Goal: Task Accomplishment & Management: Complete application form

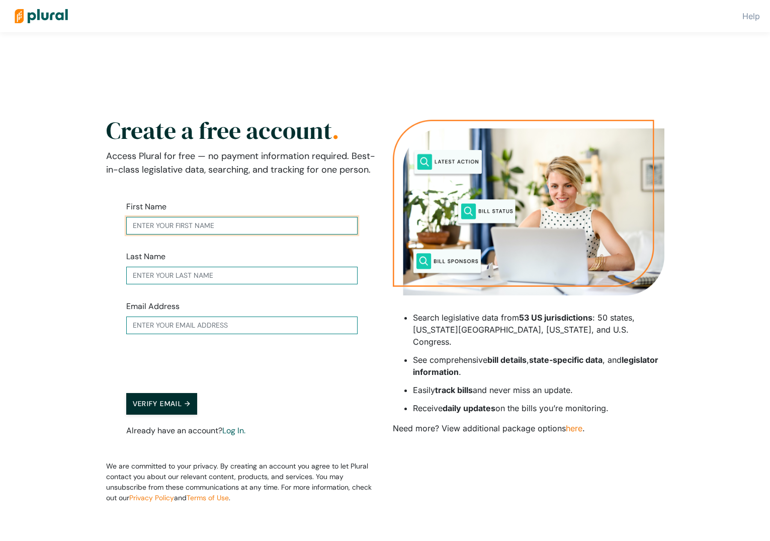
click at [216, 221] on input "text" at bounding box center [241, 226] width 231 height 18
type input "[PERSON_NAME]"
click at [225, 324] on input "text" at bounding box center [241, 325] width 231 height 18
type input "[PERSON_NAME][EMAIL_ADDRESS][DOMAIN_NAME]"
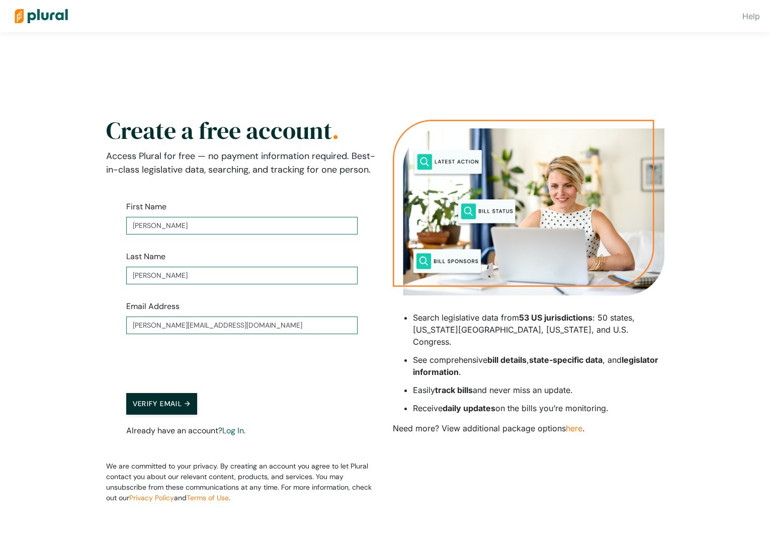
click at [78, 343] on div "Help Create a free account . Access Plural for free — no payment information re…" at bounding box center [385, 286] width 770 height 573
click at [169, 400] on button "Verify Email →" at bounding box center [161, 404] width 71 height 22
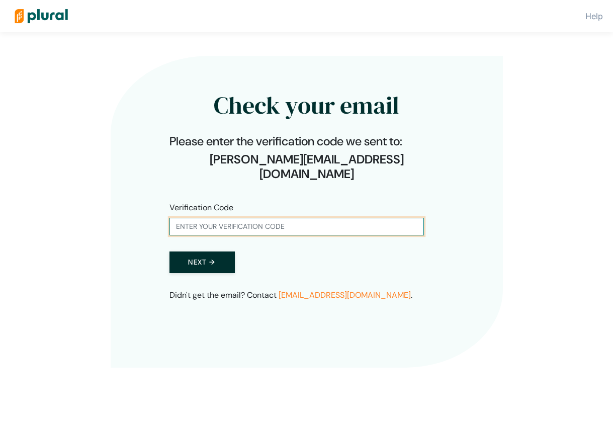
click at [228, 218] on input "text" at bounding box center [297, 227] width 255 height 18
type input "961143"
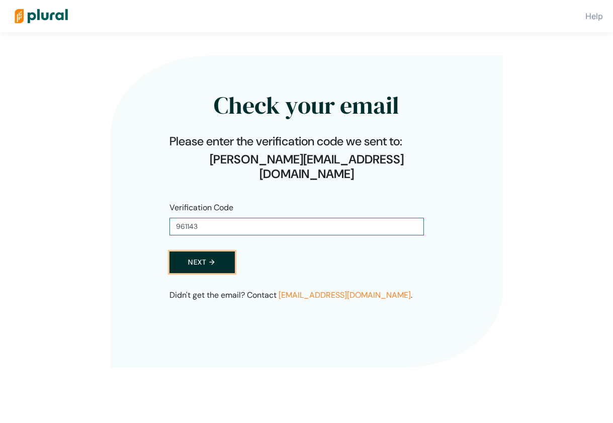
click at [212, 252] on button "Next →" at bounding box center [202, 263] width 65 height 22
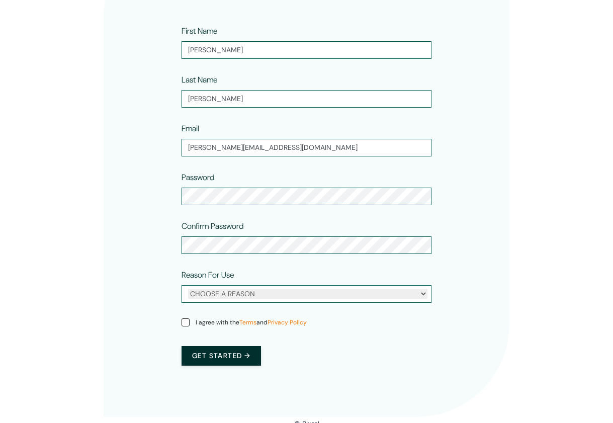
scroll to position [152, 0]
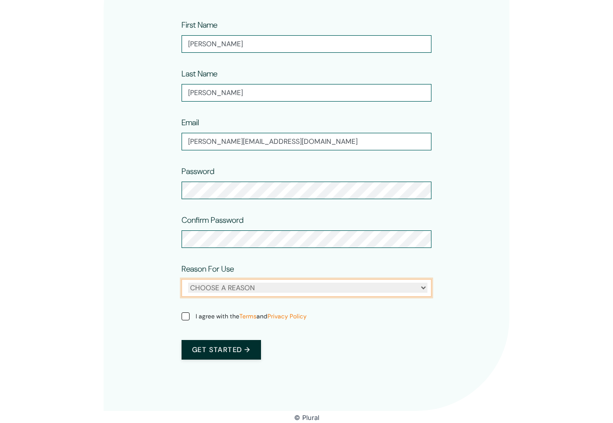
click at [306, 289] on select "CHOOSE A REASON Personal Professional" at bounding box center [308, 288] width 240 height 10
select select "personal"
click at [188, 283] on select "CHOOSE A REASON Personal Professional" at bounding box center [308, 288] width 240 height 10
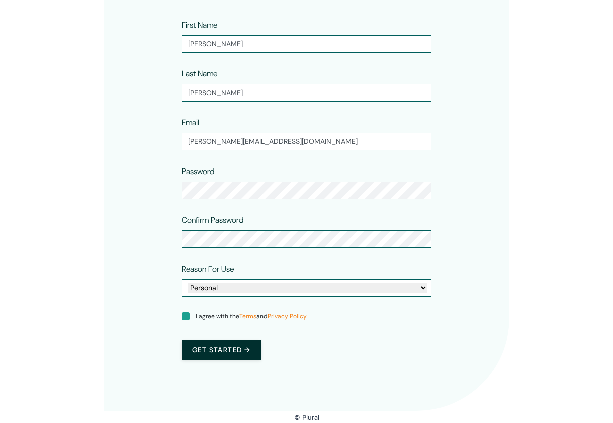
click at [188, 320] on input "I agree with the Terms and Privacy Policy" at bounding box center [186, 316] width 8 height 8
checkbox input "true"
click at [225, 351] on button "Get started →" at bounding box center [222, 350] width 80 height 20
click at [221, 345] on button "Get started →" at bounding box center [222, 350] width 80 height 20
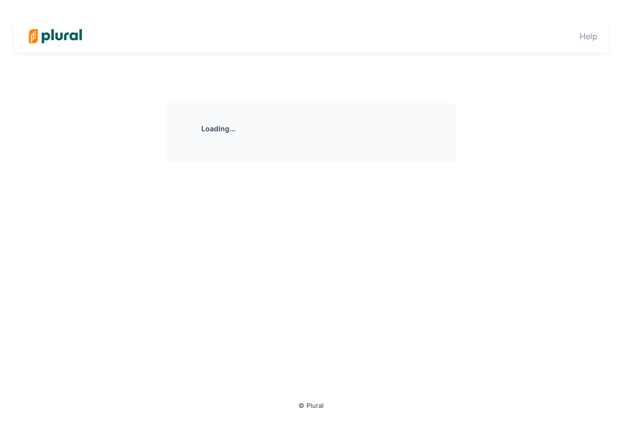
scroll to position [0, 0]
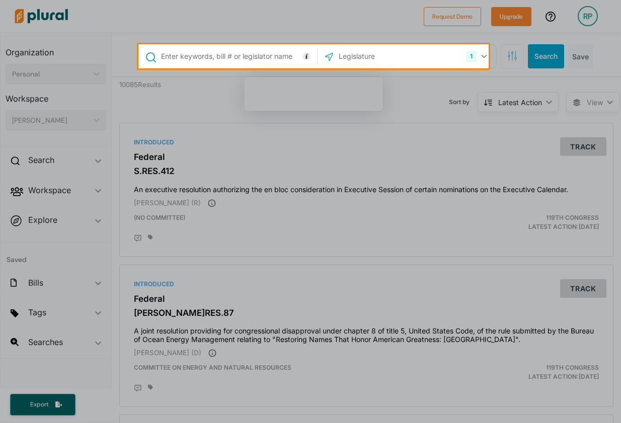
click at [388, 157] on div at bounding box center [310, 245] width 621 height 355
click at [315, 179] on div at bounding box center [310, 245] width 621 height 355
click at [72, 25] on div at bounding box center [310, 22] width 621 height 44
click at [22, 75] on div at bounding box center [310, 245] width 621 height 355
click at [584, 13] on div at bounding box center [310, 22] width 621 height 44
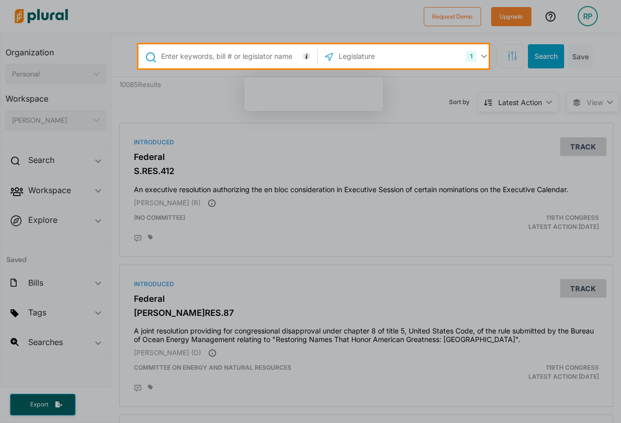
click at [522, 21] on div at bounding box center [310, 22] width 621 height 44
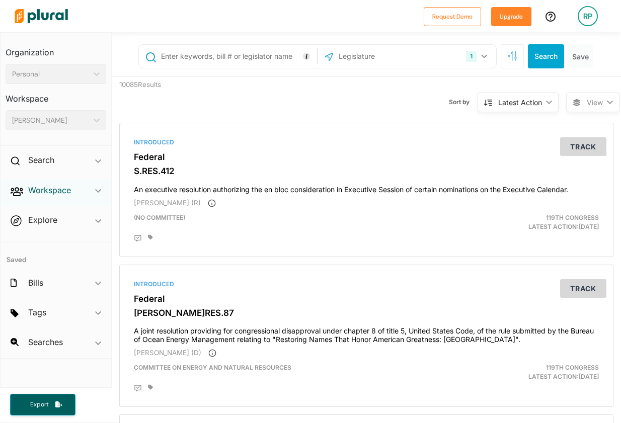
click at [50, 190] on h2 "Workspace" at bounding box center [49, 190] width 43 height 11
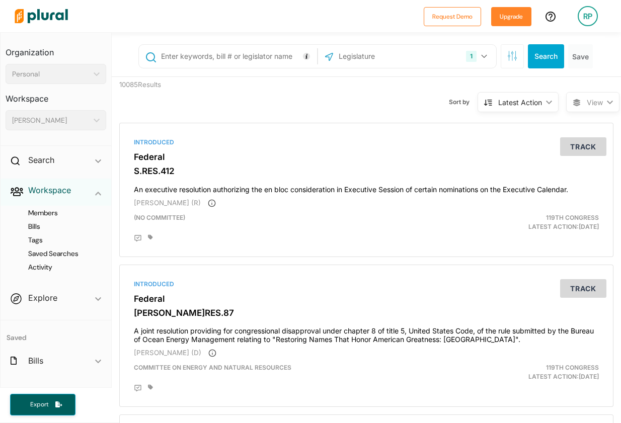
click at [50, 188] on h2 "Workspace" at bounding box center [49, 190] width 43 height 11
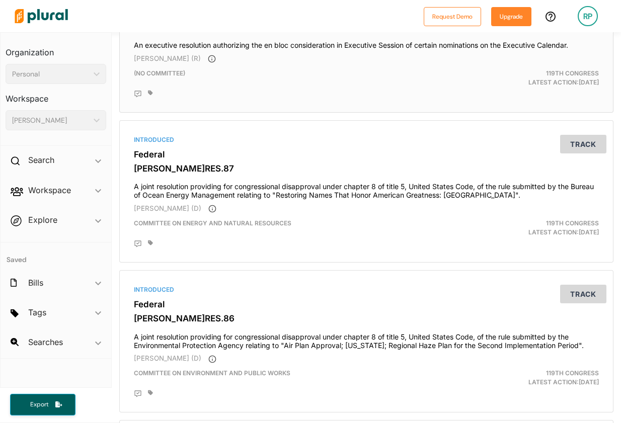
scroll to position [151, 0]
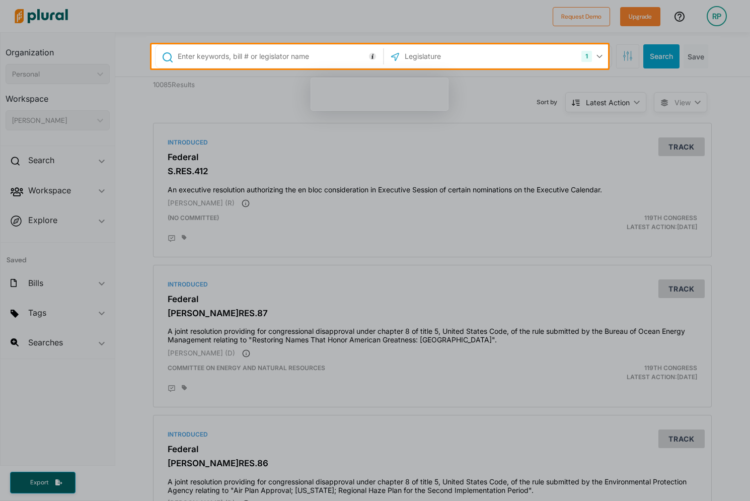
click at [720, 17] on div at bounding box center [375, 22] width 750 height 44
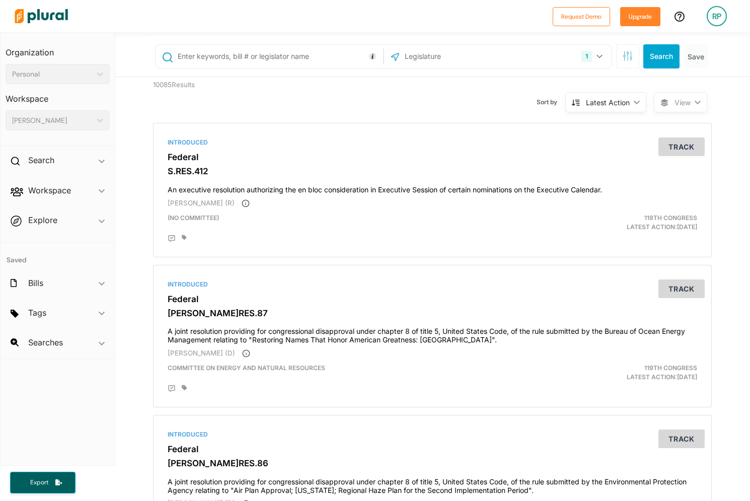
click at [103, 219] on span "Explore ic_keyboard_arrow_down Overview" at bounding box center [58, 221] width 114 height 27
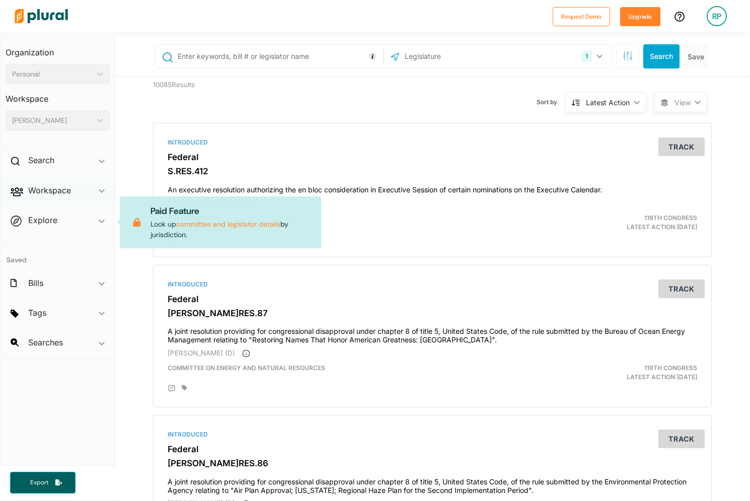
click at [101, 190] on icon "ic_keyboard_arrow_down" at bounding box center [102, 191] width 6 height 5
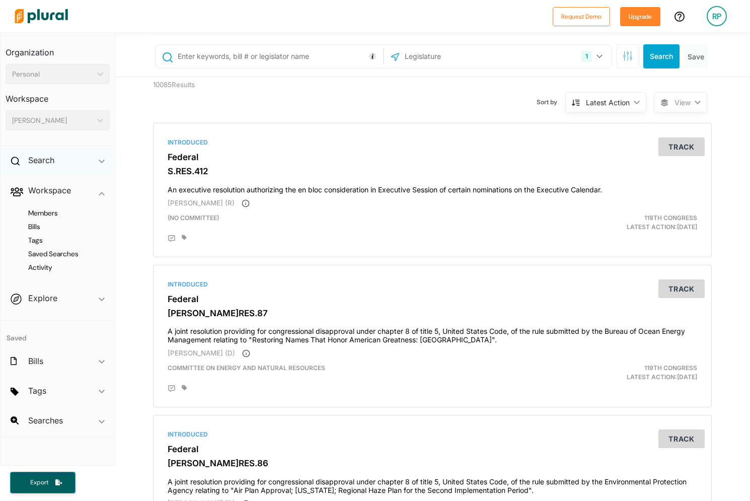
click at [101, 161] on icon "ic_keyboard_arrow_down" at bounding box center [102, 161] width 6 height 5
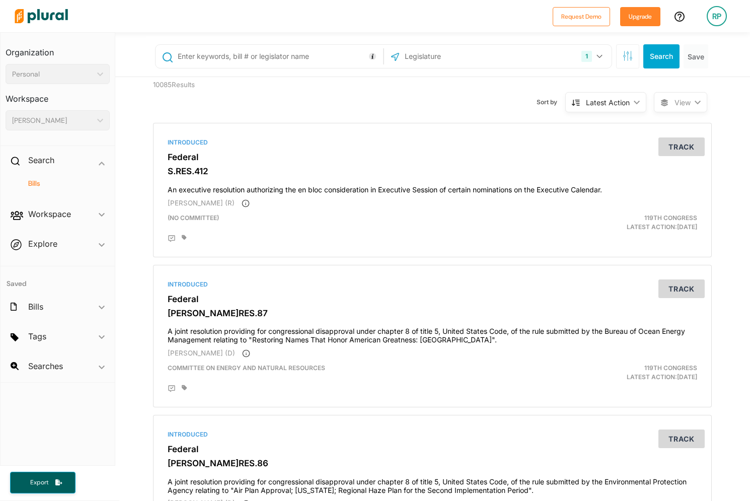
click at [719, 17] on div "RP" at bounding box center [716, 16] width 20 height 20
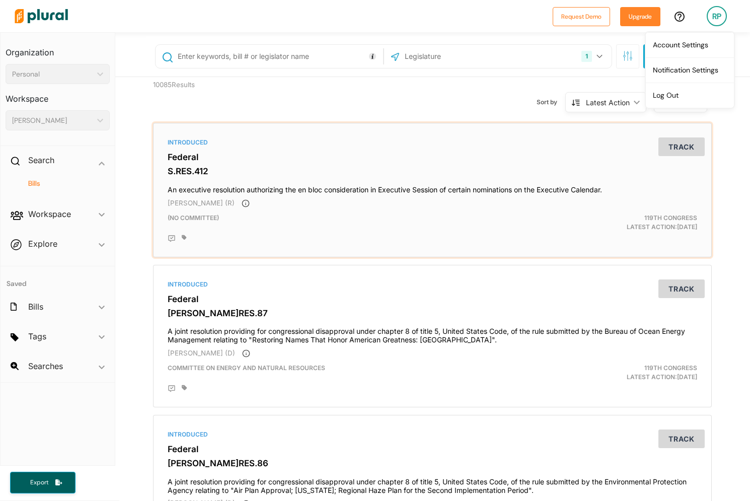
click at [523, 165] on div "Introduced Federal S.RES.412 An executive resolution authorizing the en bloc co…" at bounding box center [431, 189] width 549 height 125
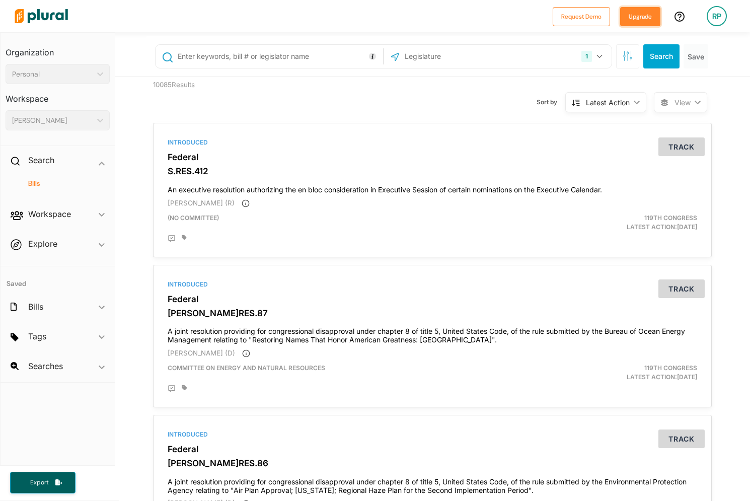
click at [639, 15] on button "Upgrade" at bounding box center [640, 16] width 40 height 19
